Goal: Task Accomplishment & Management: Use online tool/utility

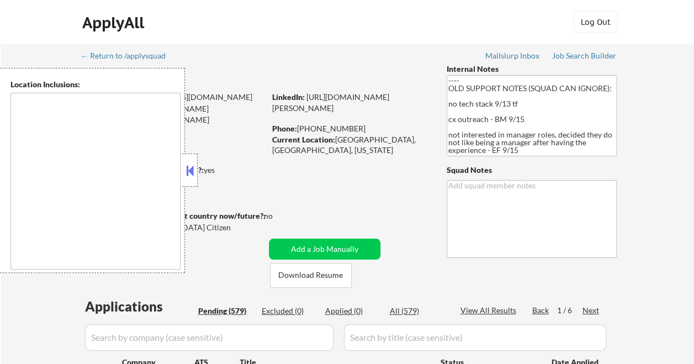
select select ""pending""
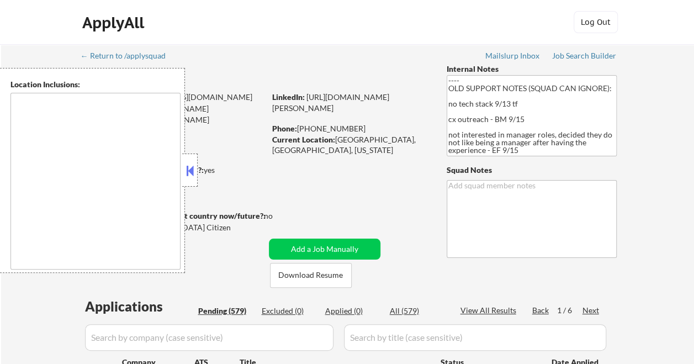
select select ""pending""
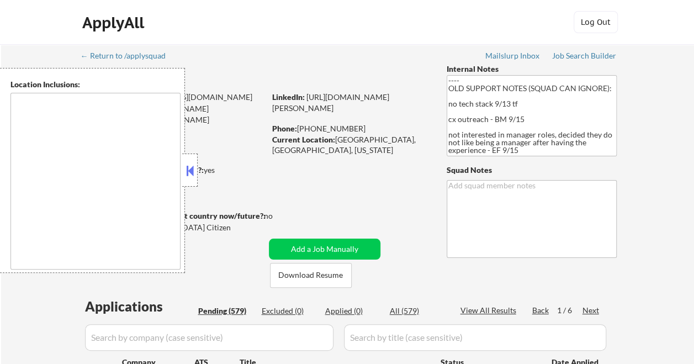
select select ""pending""
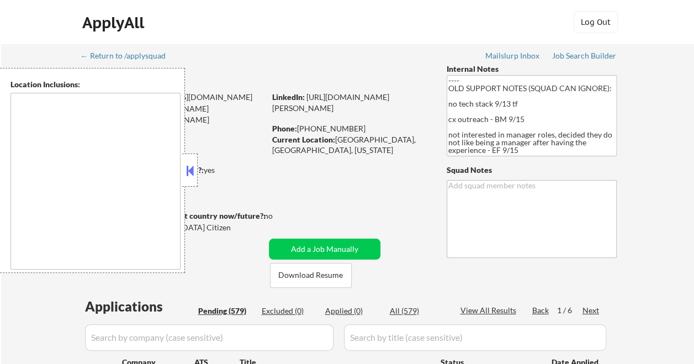
select select ""pending""
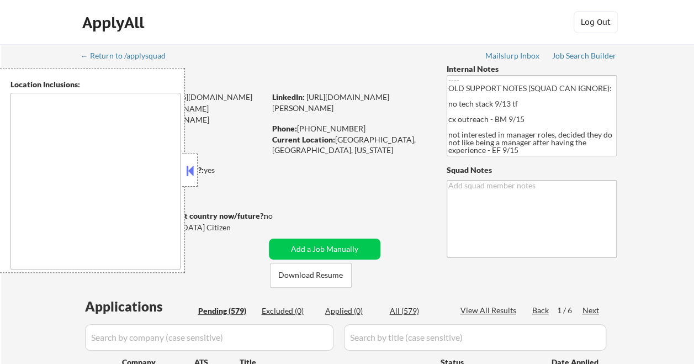
select select ""pending""
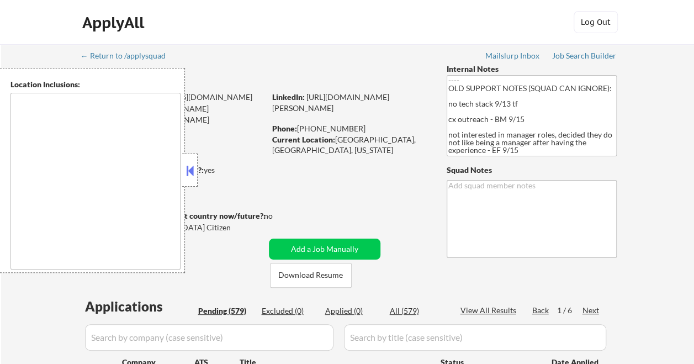
select select ""pending""
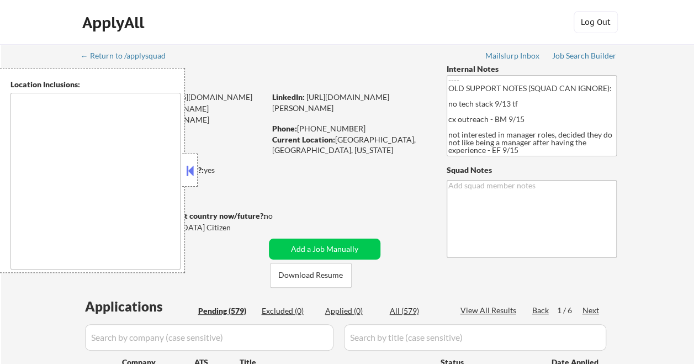
select select ""pending""
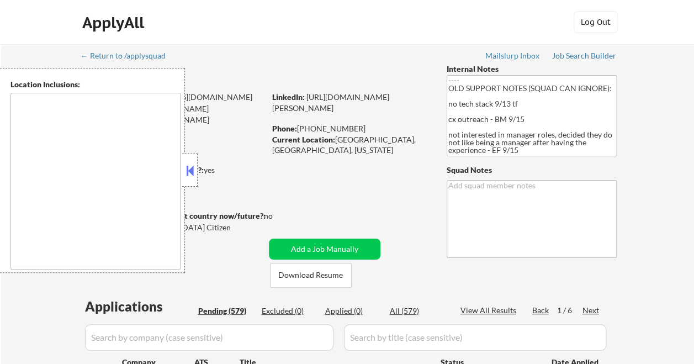
select select ""pending""
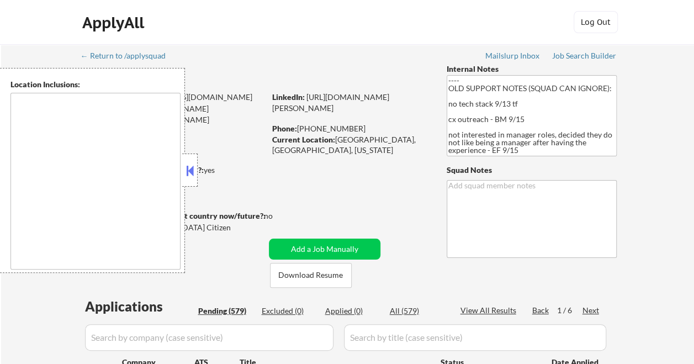
select select ""pending""
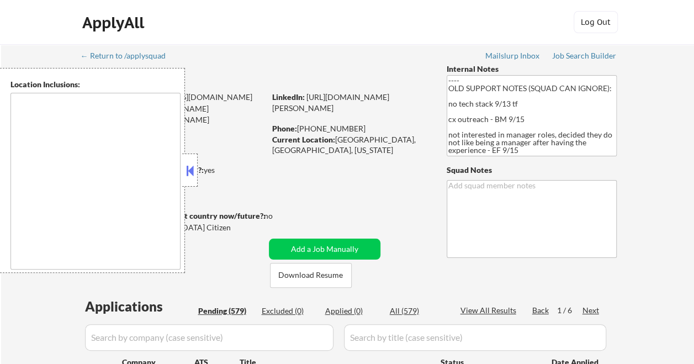
select select ""pending""
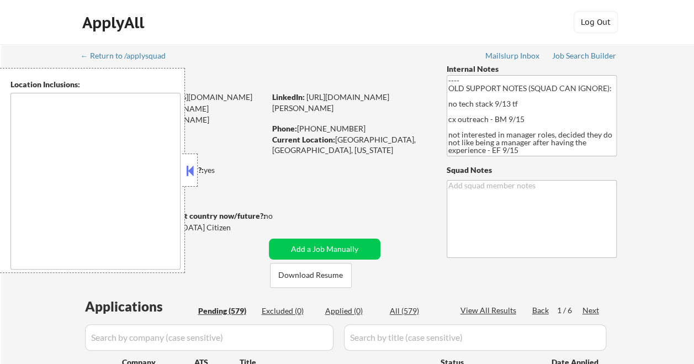
select select ""pending""
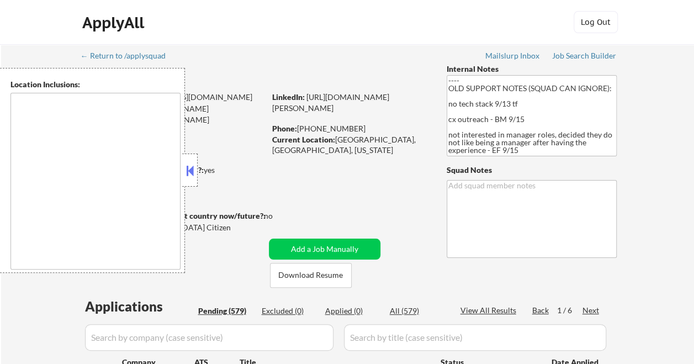
select select ""pending""
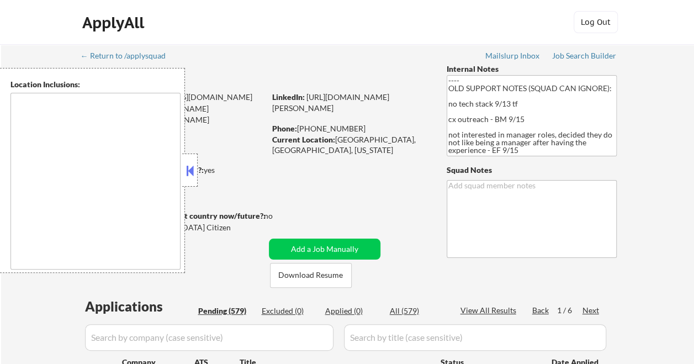
select select ""pending""
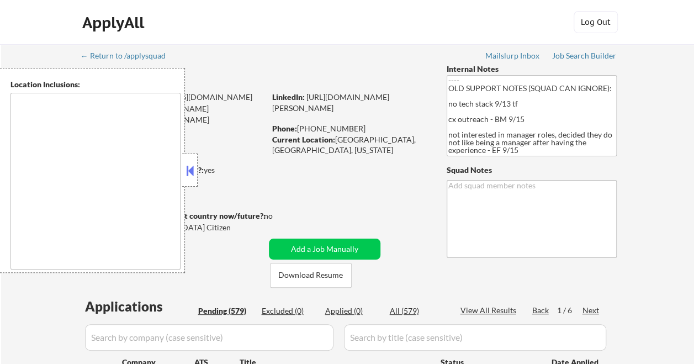
select select ""pending""
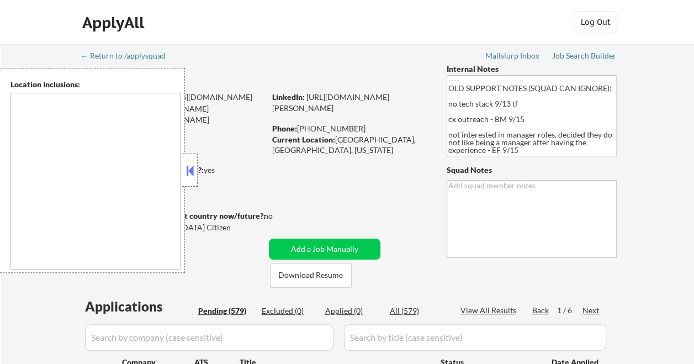
select select ""pending""
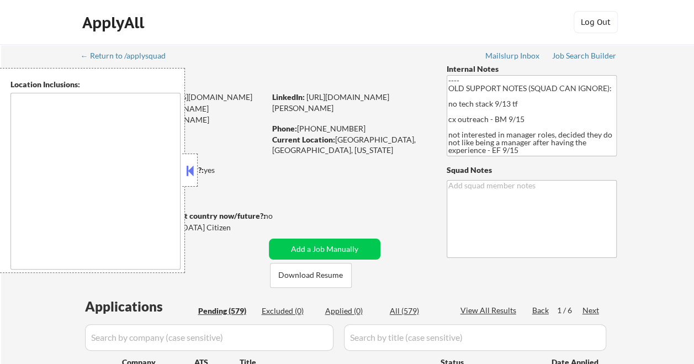
select select ""pending""
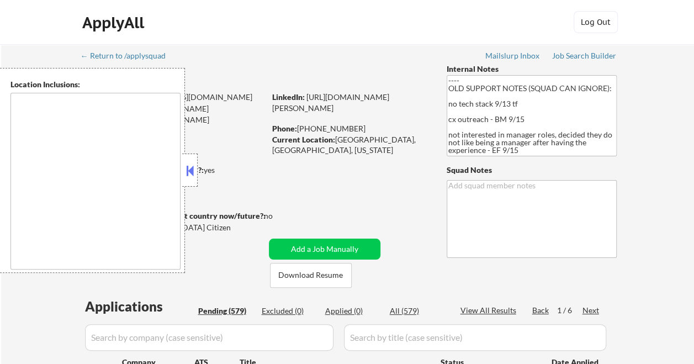
select select ""pending""
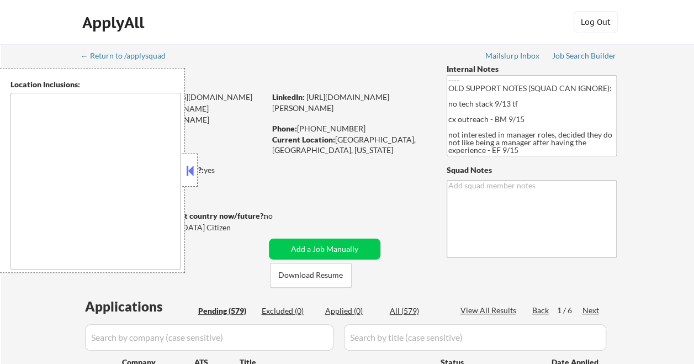
select select ""pending""
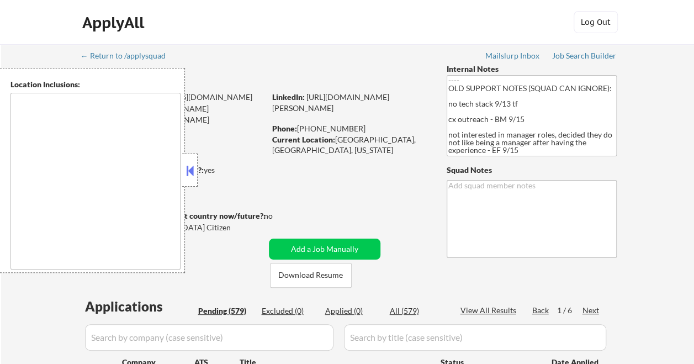
select select ""pending""
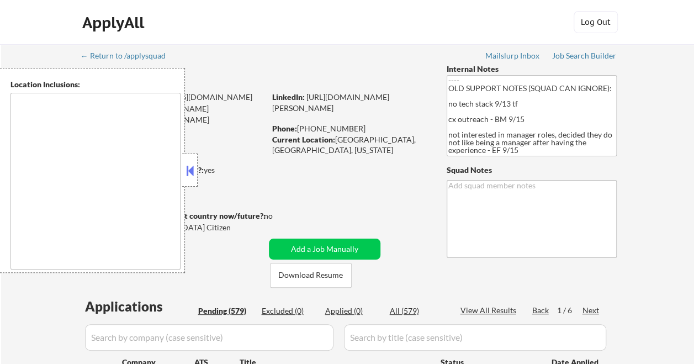
select select ""pending""
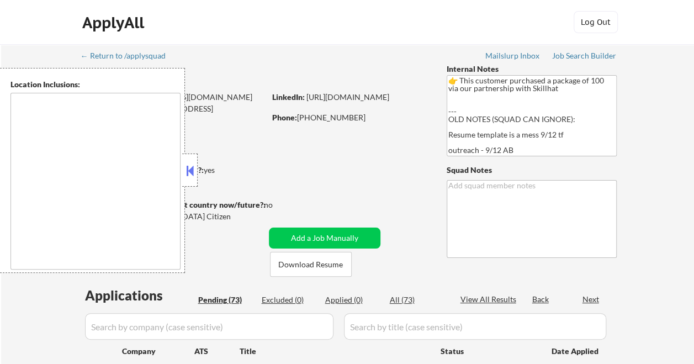
type textarea "remote"
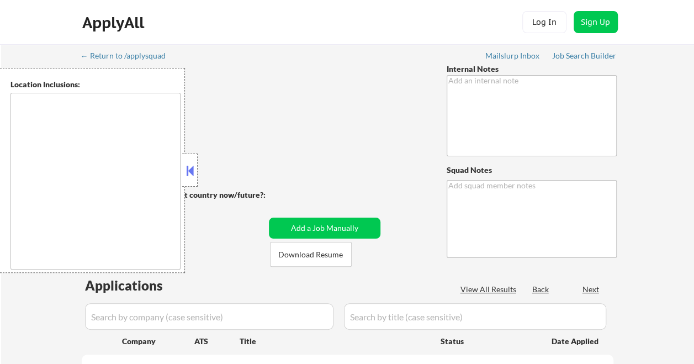
type textarea "👉 This customer purchased a package of 100 via our partnership with Skillhat --…"
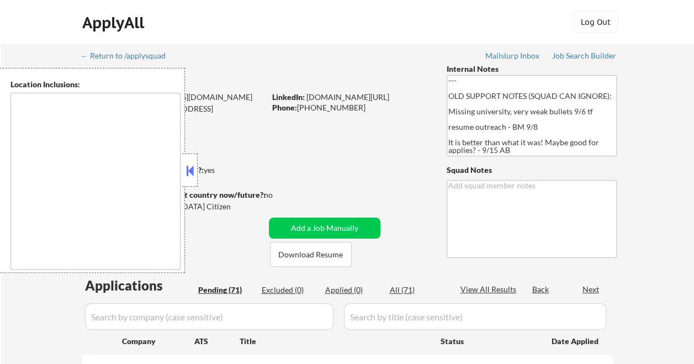
type textarea "Seattle, WA Mercer Island, WA Bellevue, WA Kirkland, WA Redmond, WA Shoreline, …"
select select ""pending""
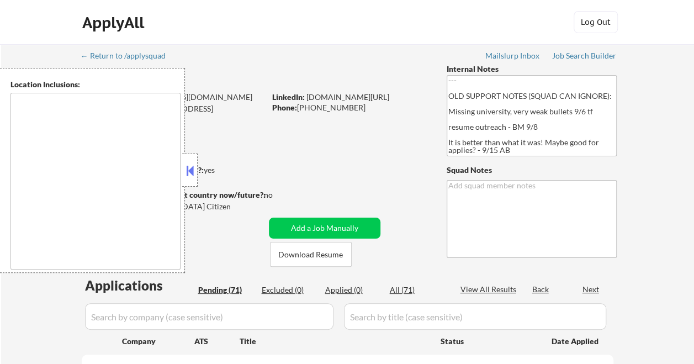
select select ""pending""
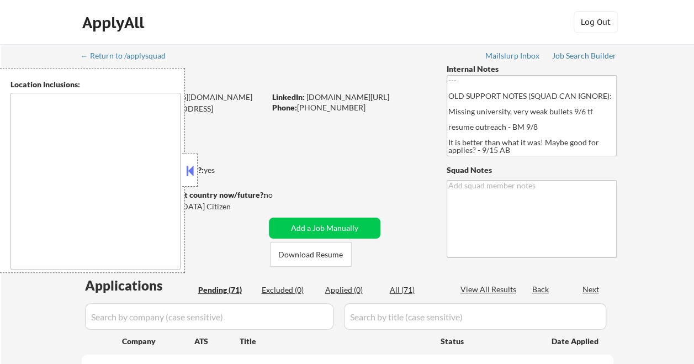
select select ""pending""
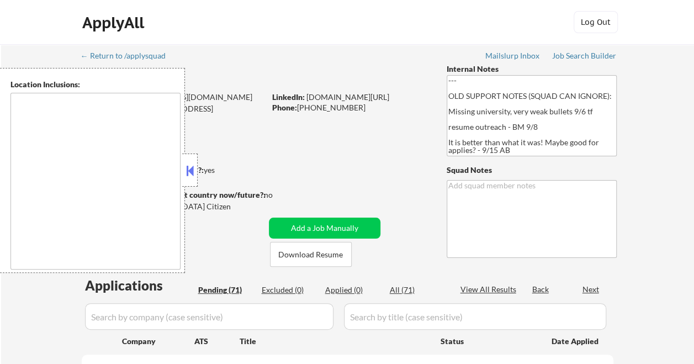
select select ""pending""
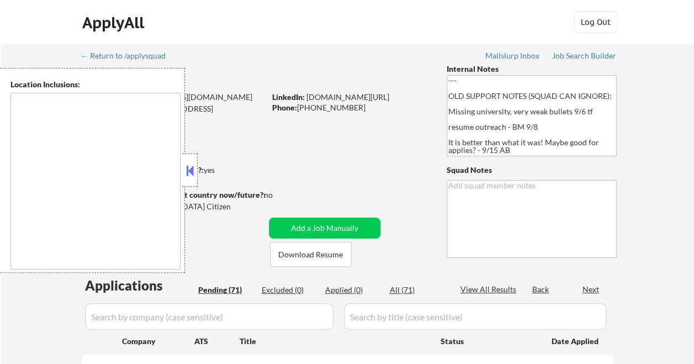
select select ""pending""
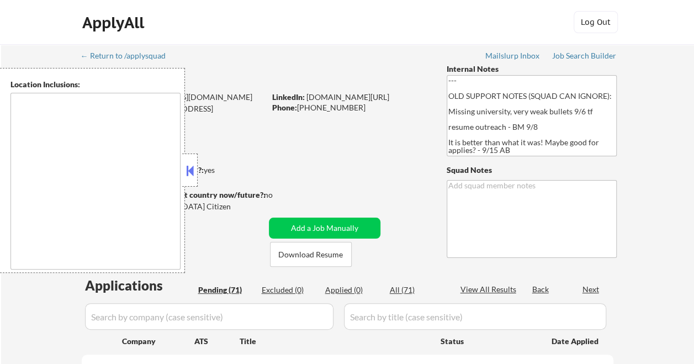
select select ""pending""
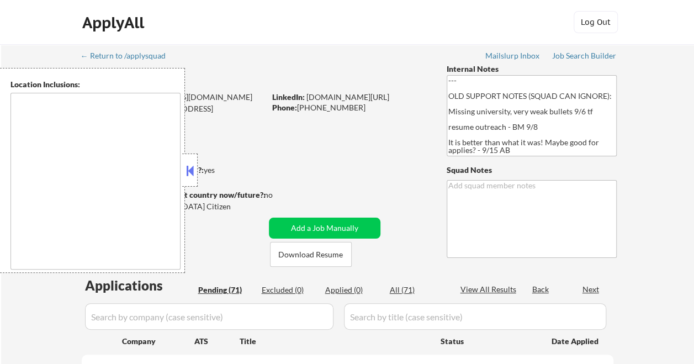
select select ""pending""
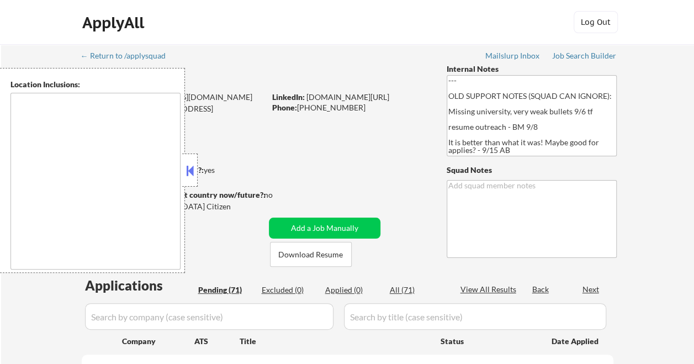
select select ""pending""
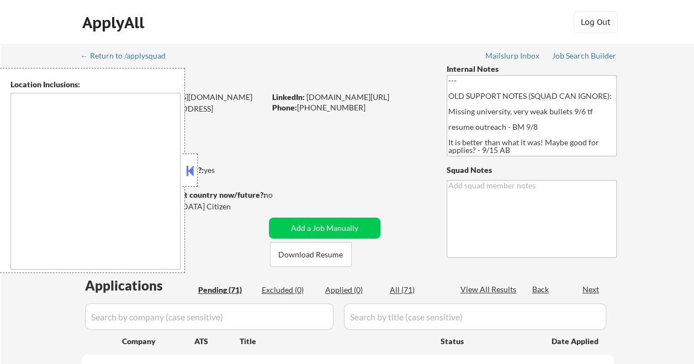
select select ""pending""
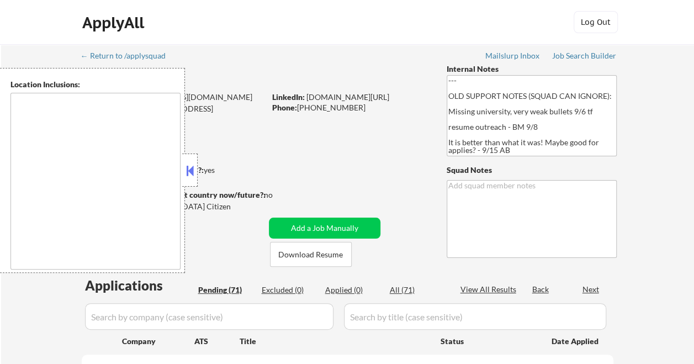
select select ""pending""
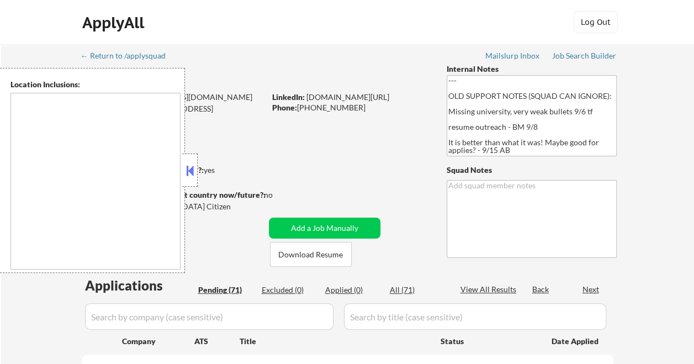
select select ""pending""
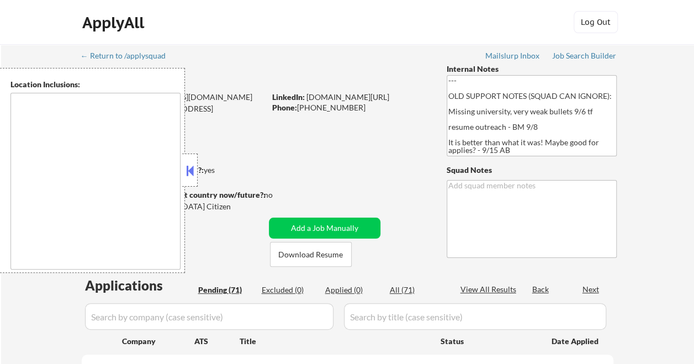
select select ""pending""
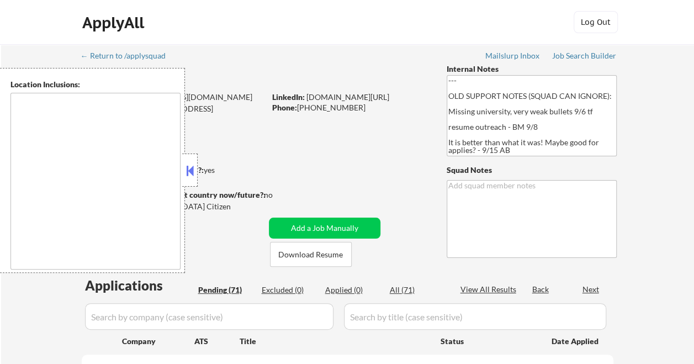
select select ""pending""
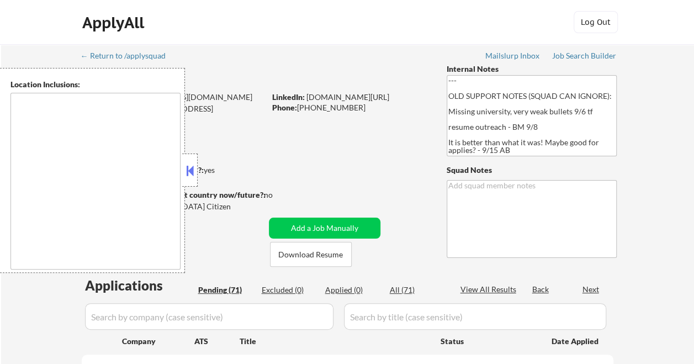
select select ""pending""
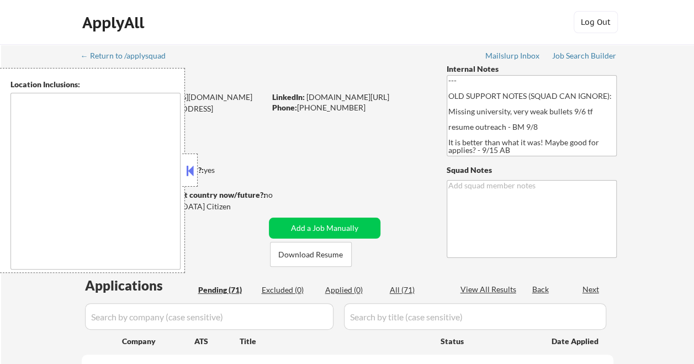
select select ""pending""
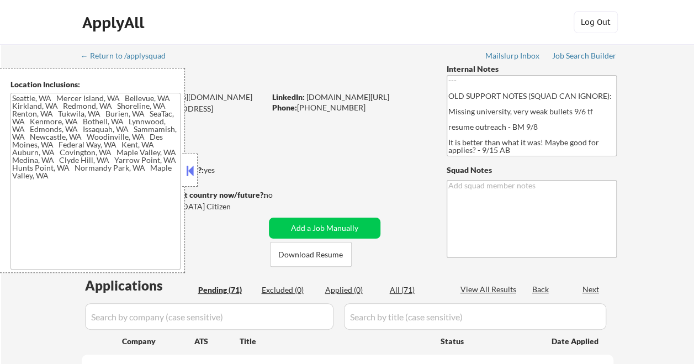
type textarea "Seattle, WA Mercer Island, WA Bellevue, WA Kirkland, WA Redmond, WA Shoreline, …"
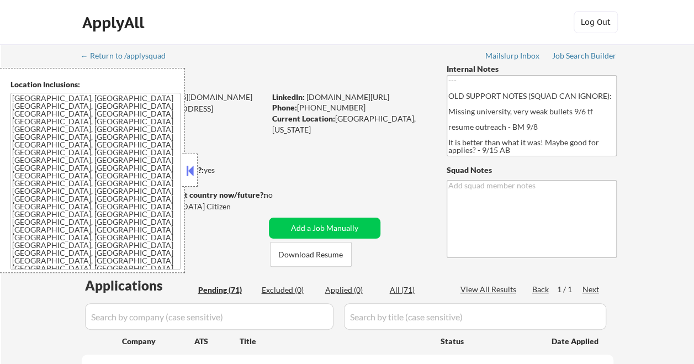
type textarea "Elisa"
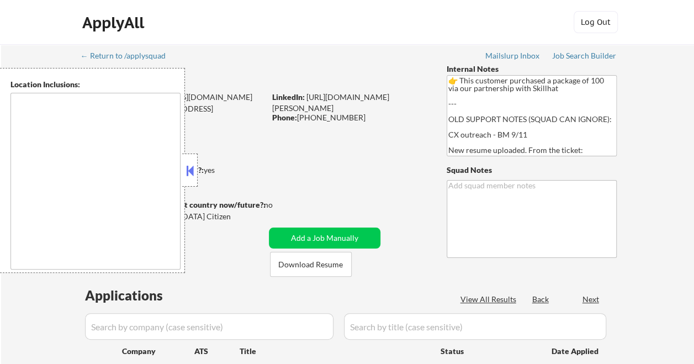
type textarea "remote"
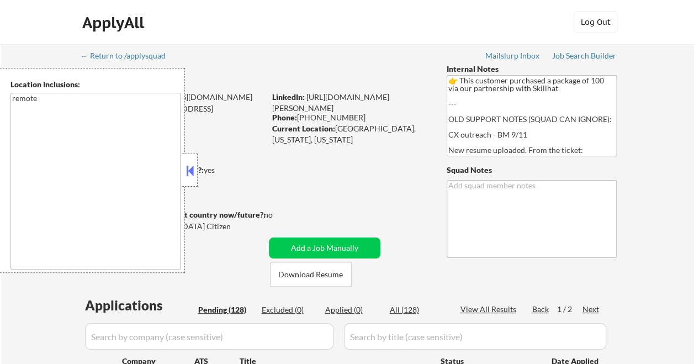
click at [192, 167] on button at bounding box center [190, 170] width 12 height 17
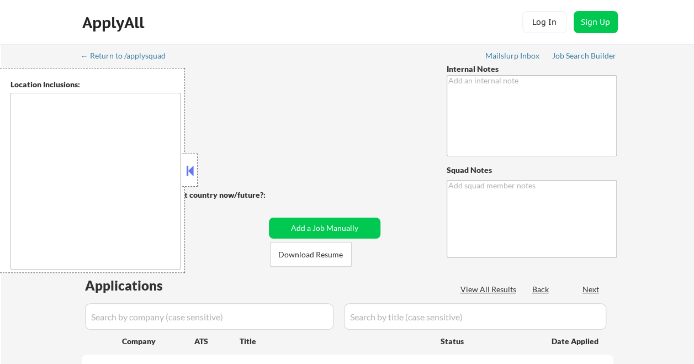
type textarea "👉 This customer purchased a package of 100 via our partnership with Skillhat --…"
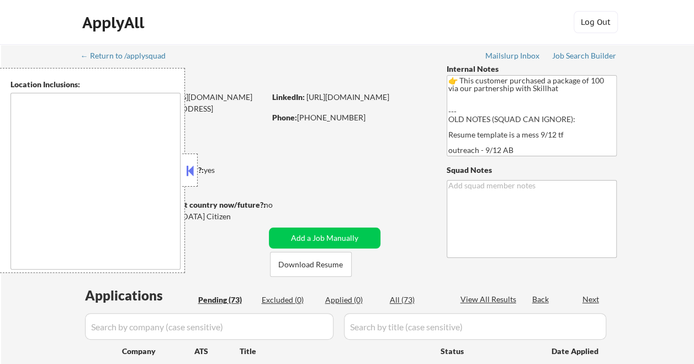
type textarea "remote"
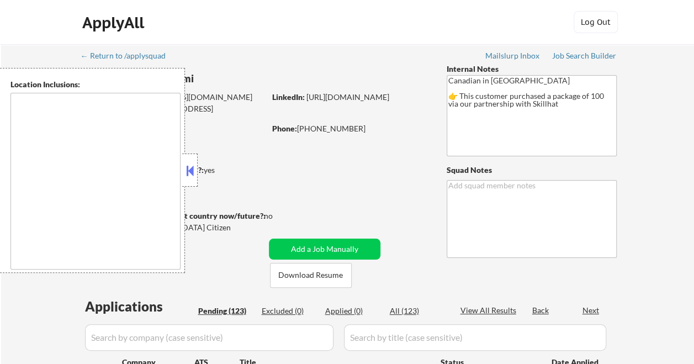
type textarea "country:[GEOGRAPHIC_DATA]"
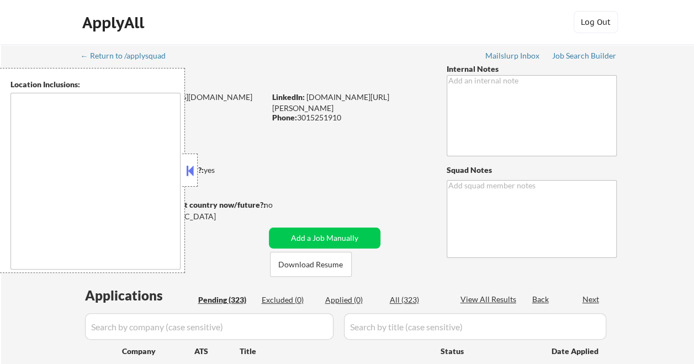
type textarea "[GEOGRAPHIC_DATA], [GEOGRAPHIC_DATA], [GEOGRAPHIC_DATA] [GEOGRAPHIC_DATA], [GEO…"
